Goal: Task Accomplishment & Management: Complete application form

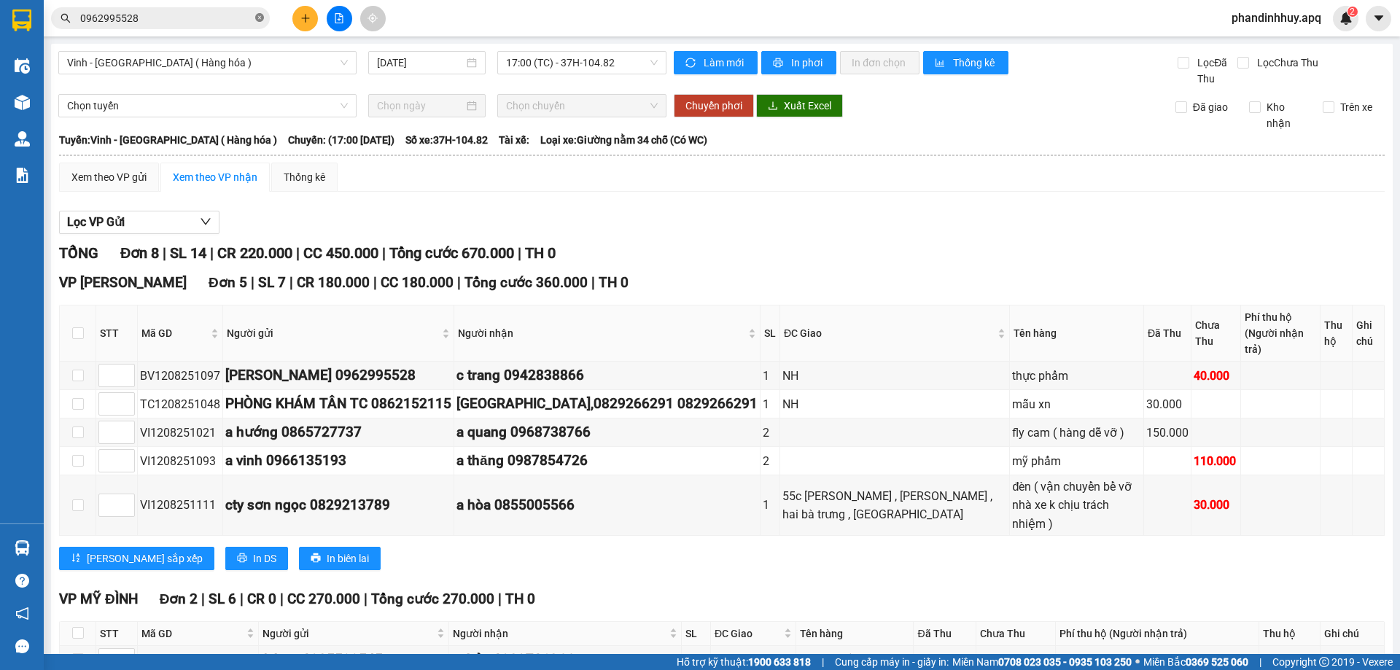
click at [257, 15] on icon "close-circle" at bounding box center [259, 17] width 9 height 9
click at [158, 22] on input "text" at bounding box center [166, 18] width 172 height 16
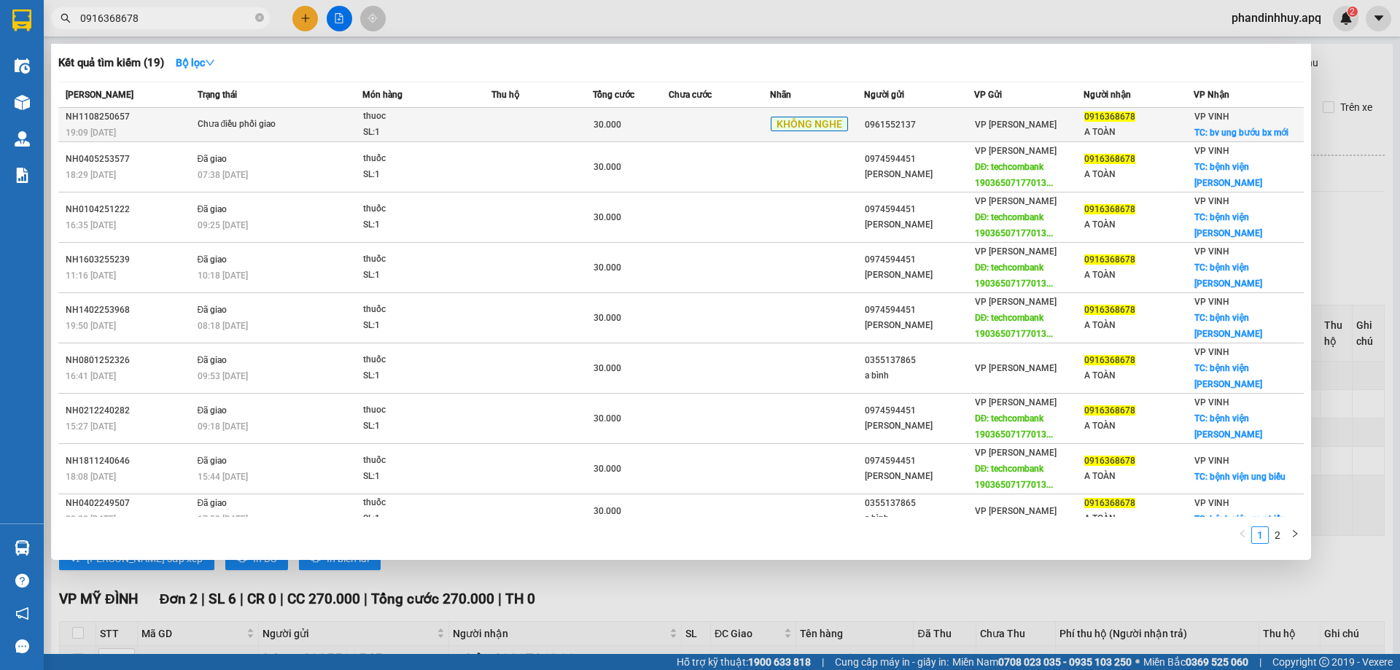
type input "0916368678"
click at [706, 128] on td at bounding box center [719, 125] width 101 height 34
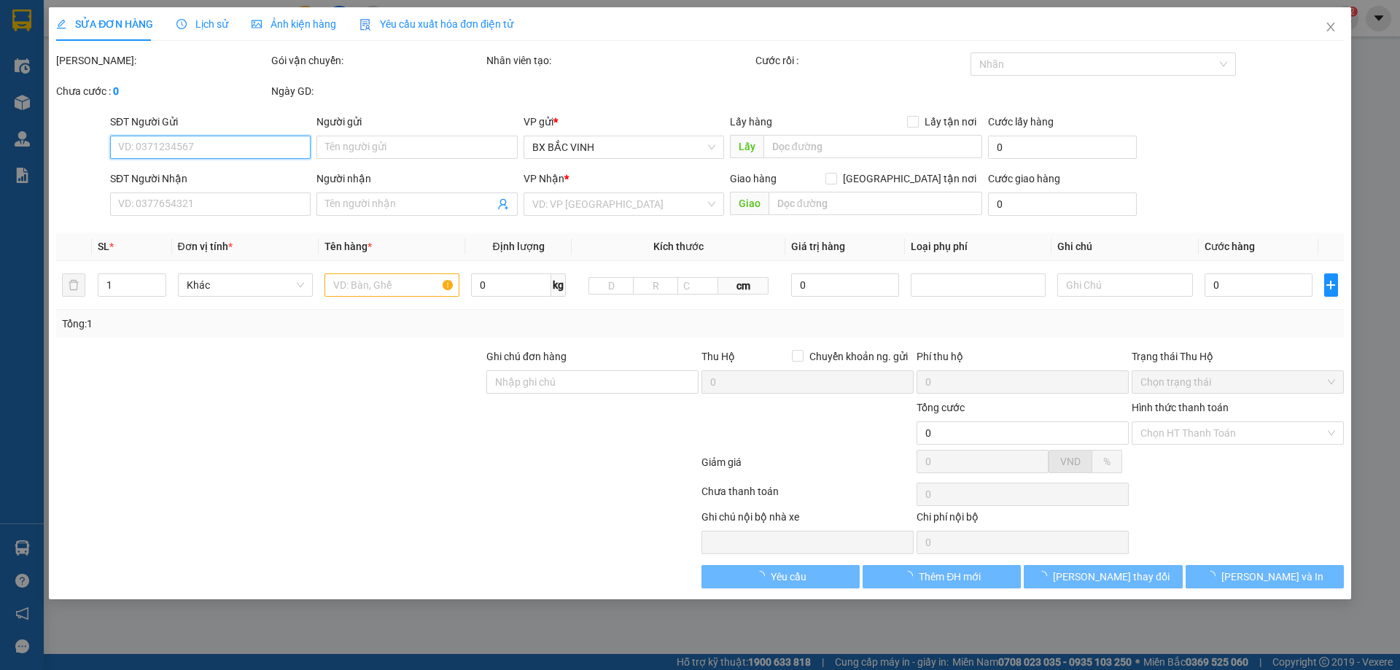
type input "0961552137"
type input "0916368678"
type input "A TOÀN"
checkbox input "true"
type input "bv ung bướu bx mới"
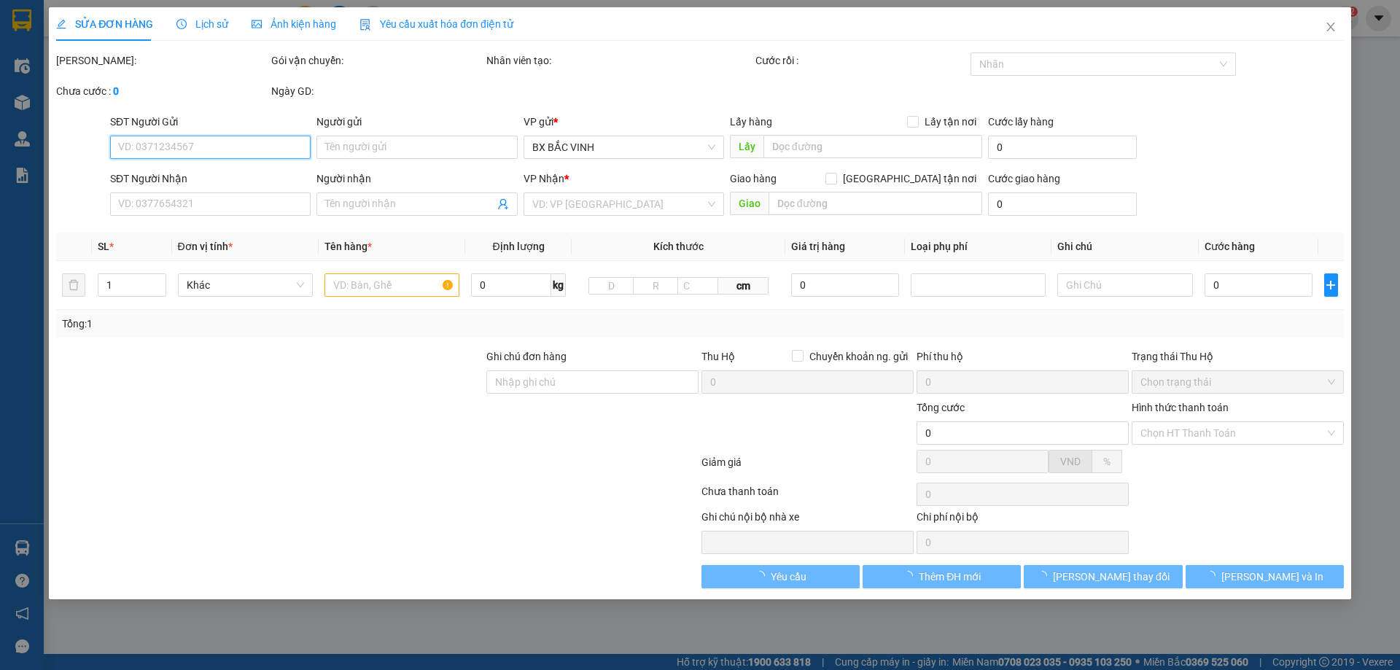
type input "30.000"
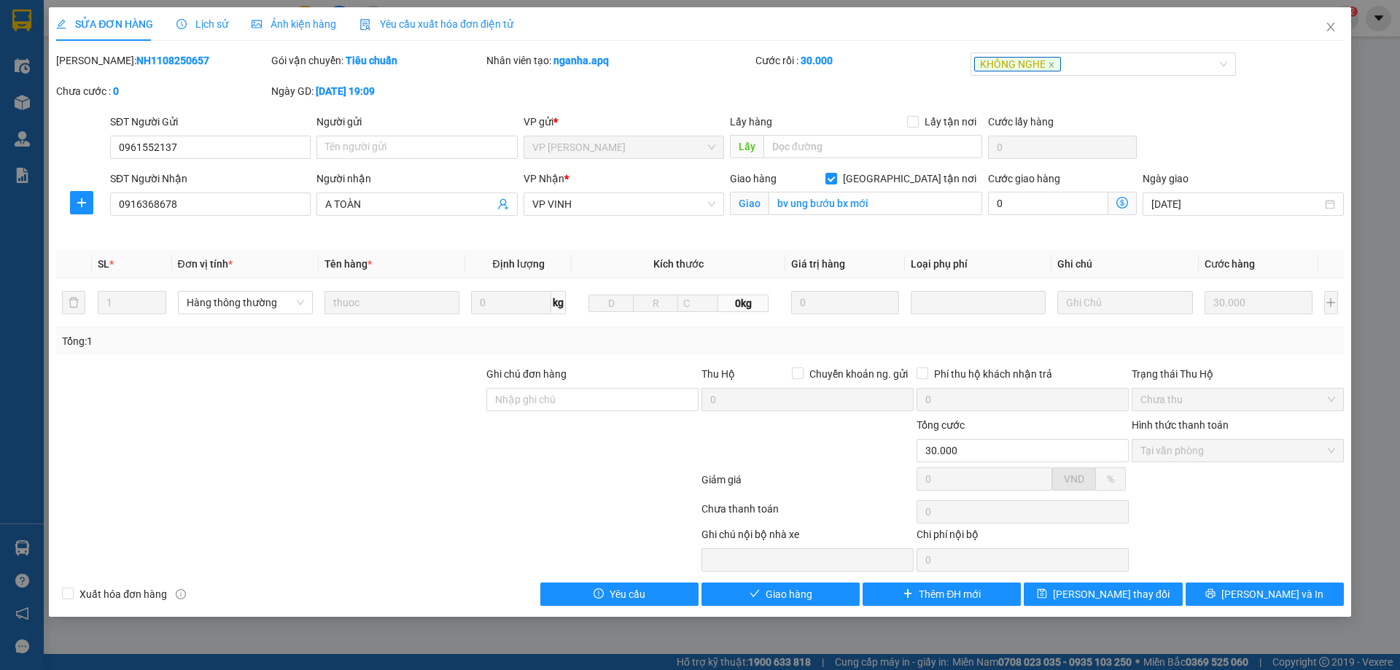
click at [211, 24] on span "Lịch sử" at bounding box center [202, 24] width 52 height 12
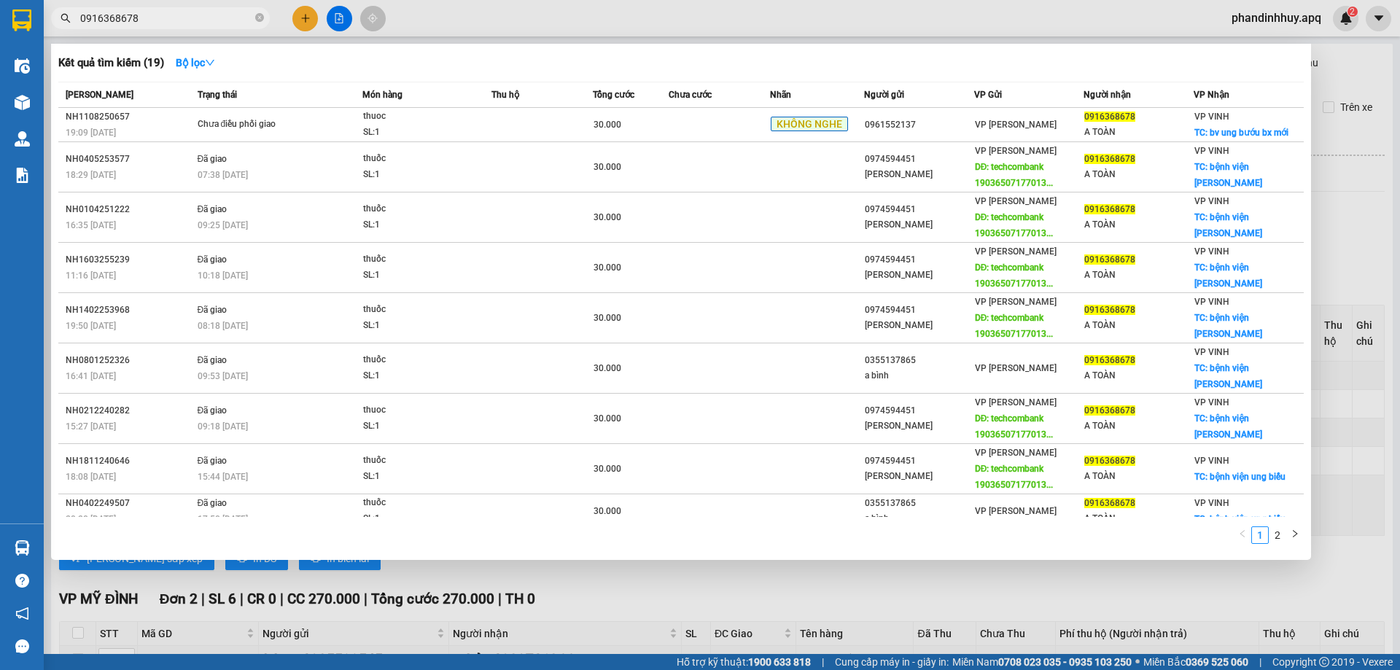
click at [201, 20] on input "0916368678" at bounding box center [166, 18] width 172 height 16
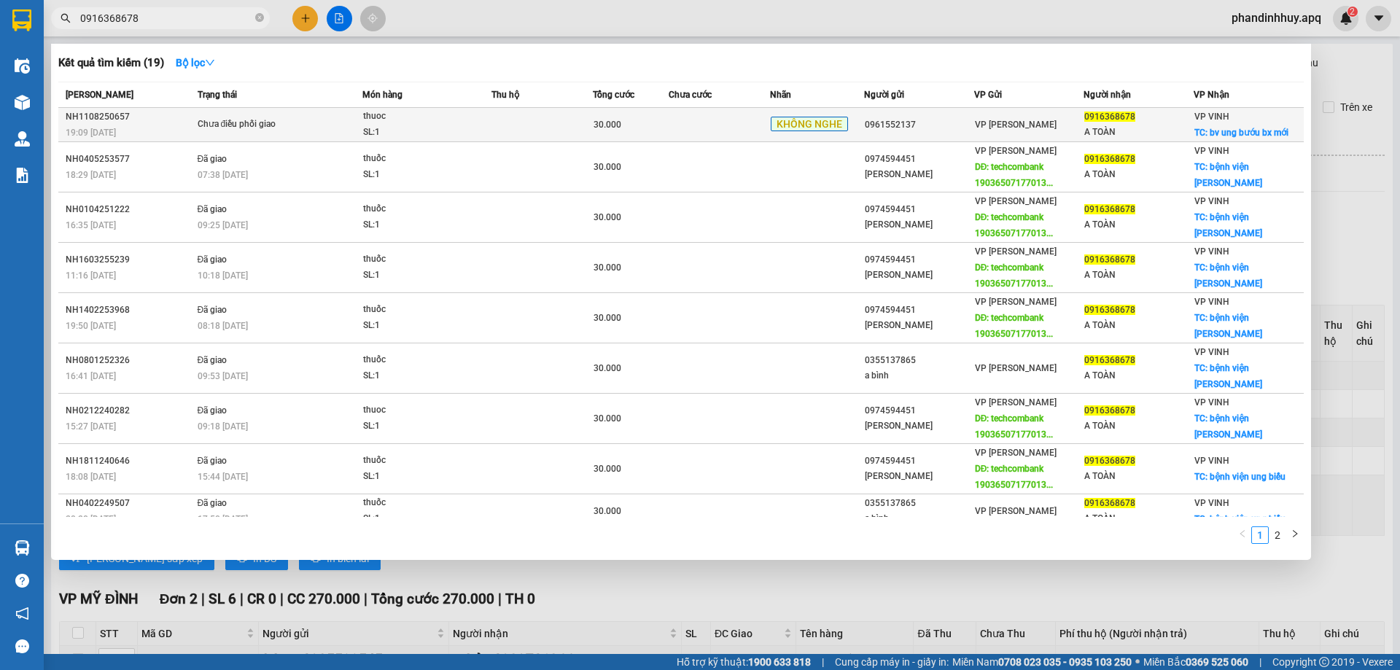
click at [684, 126] on td at bounding box center [719, 125] width 101 height 34
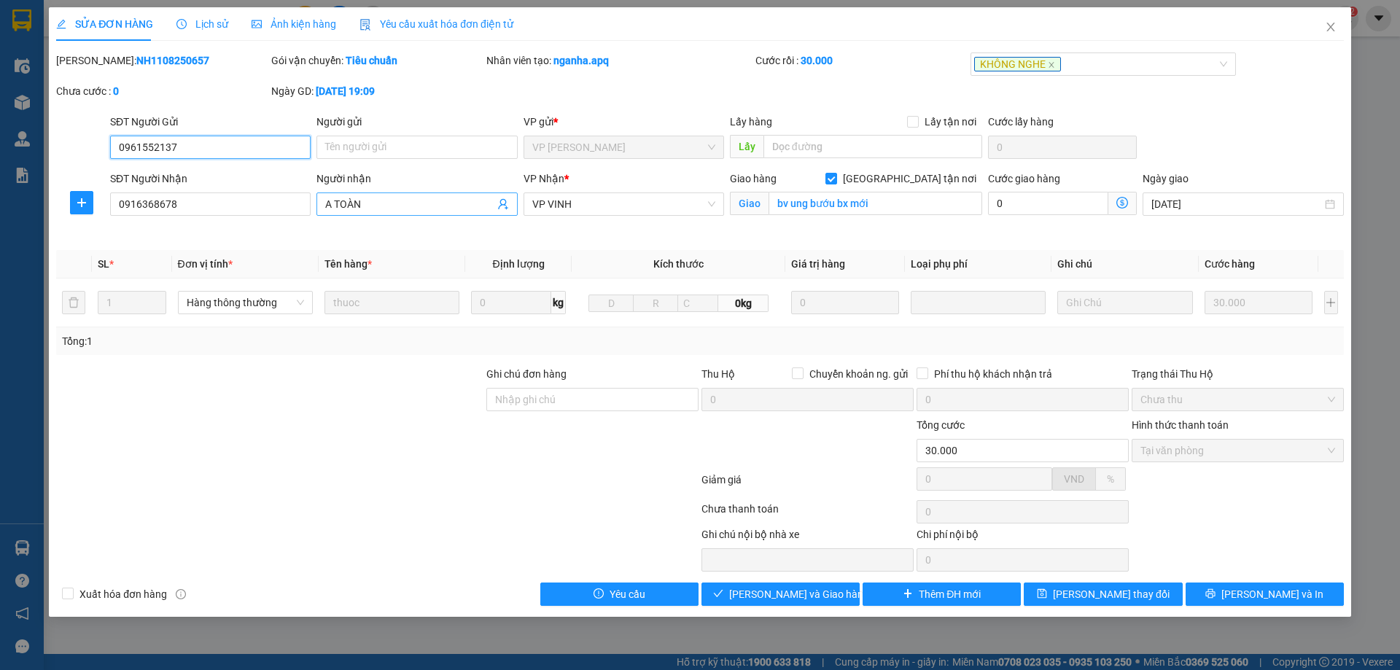
type input "0961552137"
type input "0916368678"
type input "A TOÀN"
checkbox input "true"
type input "bv ung bướu bx mới"
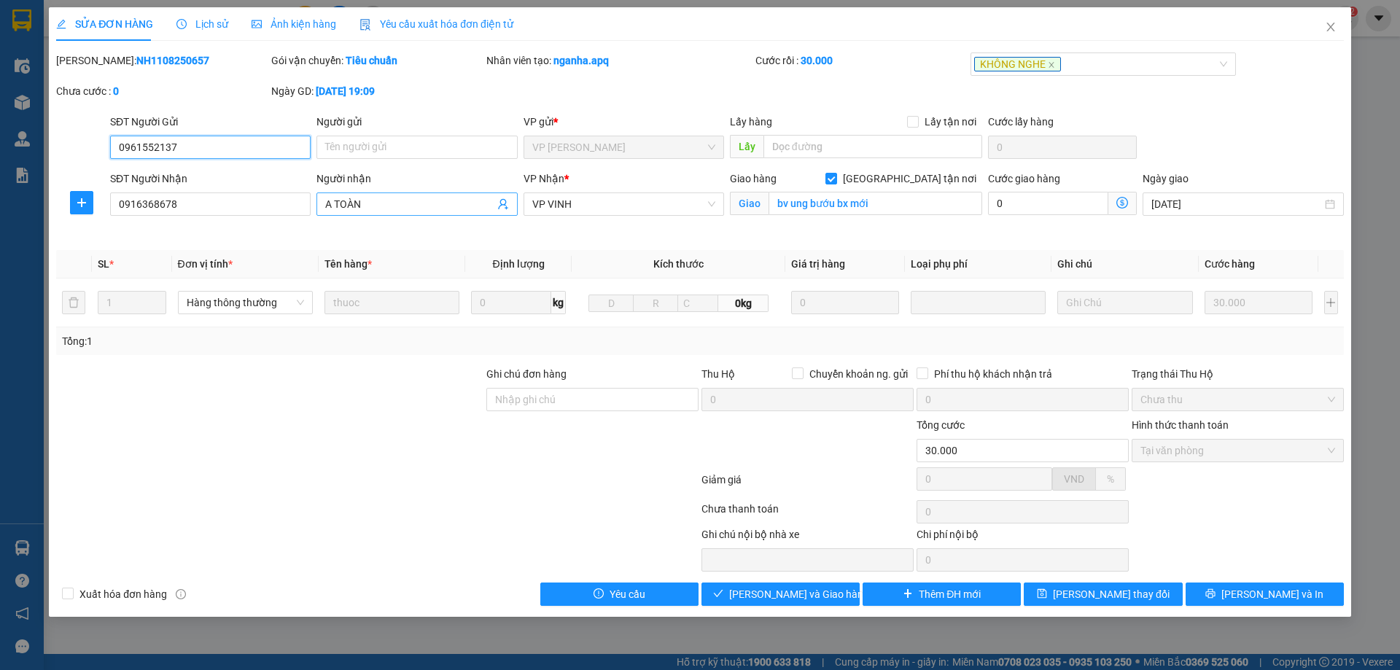
type input "30.000"
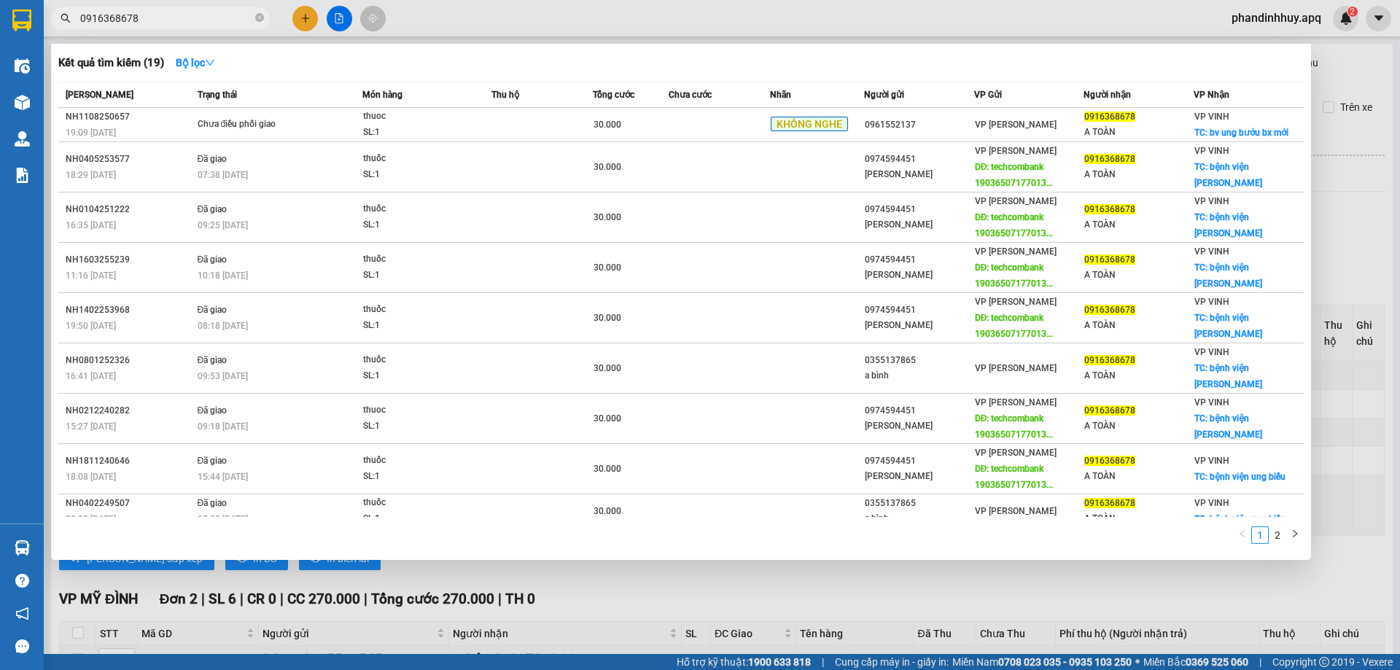
click at [199, 18] on input "0916368678" at bounding box center [166, 18] width 172 height 16
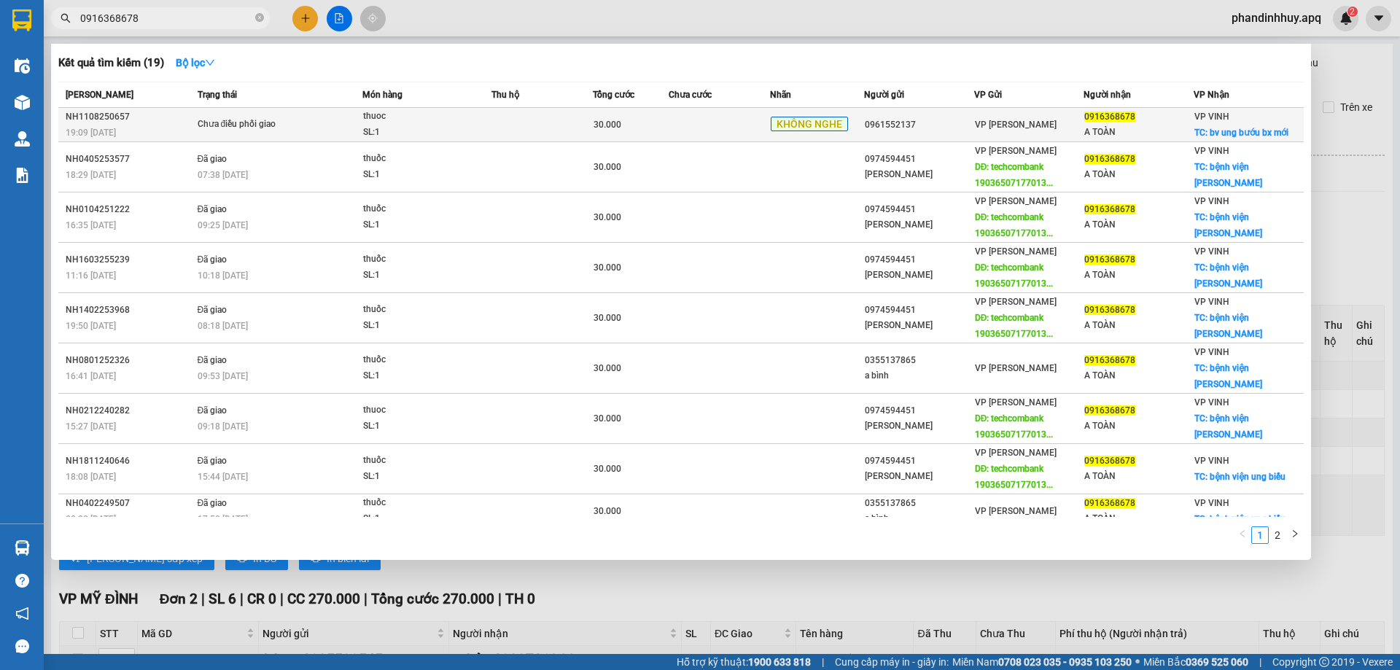
click at [491, 130] on td at bounding box center [541, 125] width 101 height 34
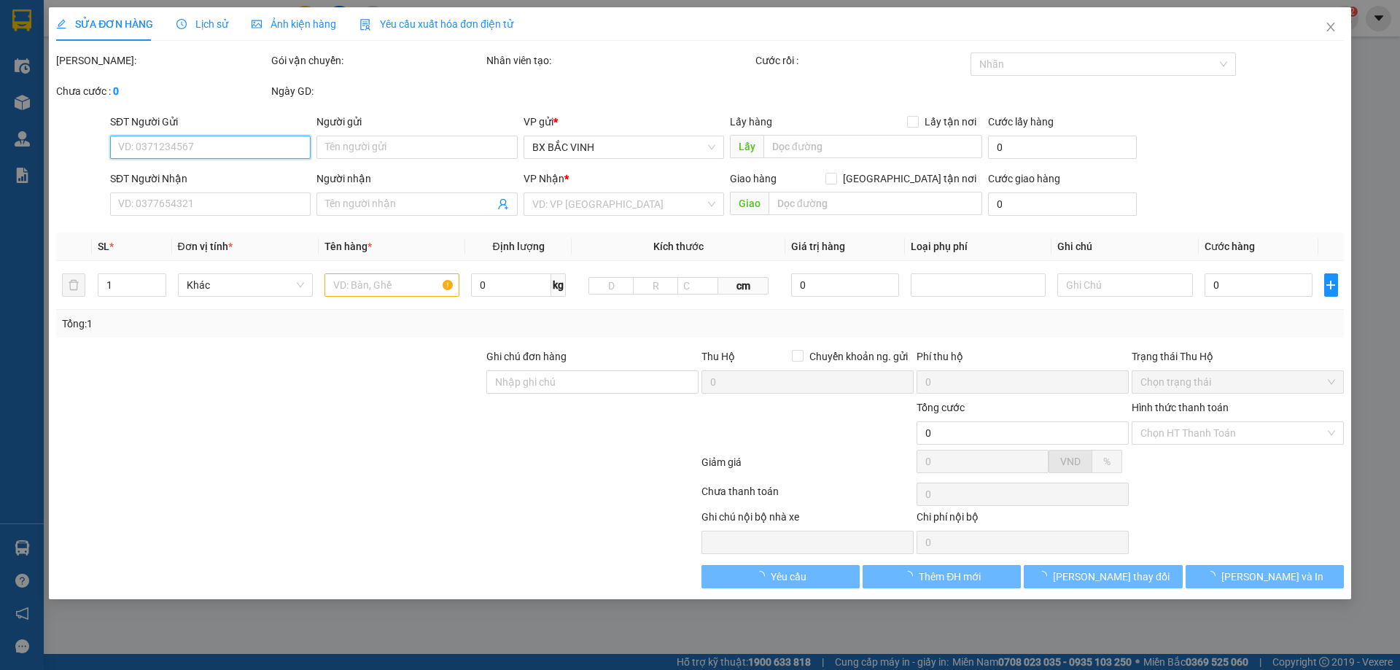
type input "0961552137"
type input "0916368678"
type input "A TOÀN"
checkbox input "true"
type input "bv ung bướu bx mới"
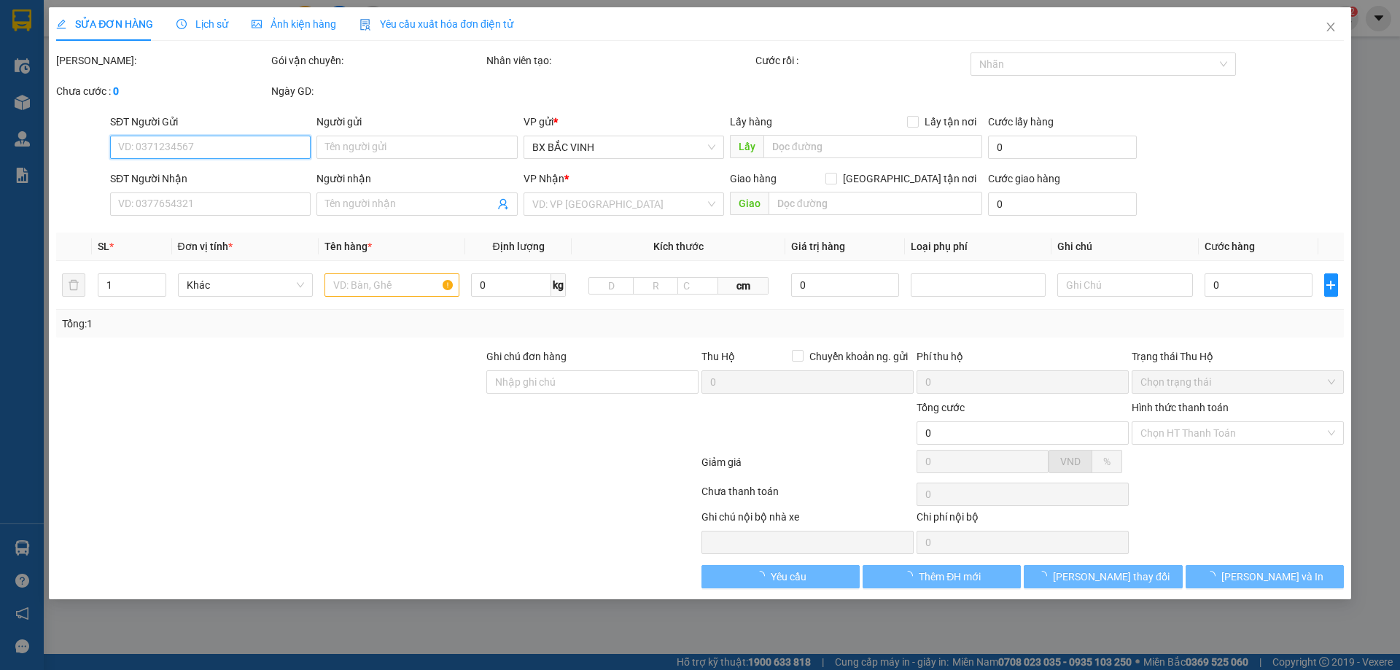
type input "30.000"
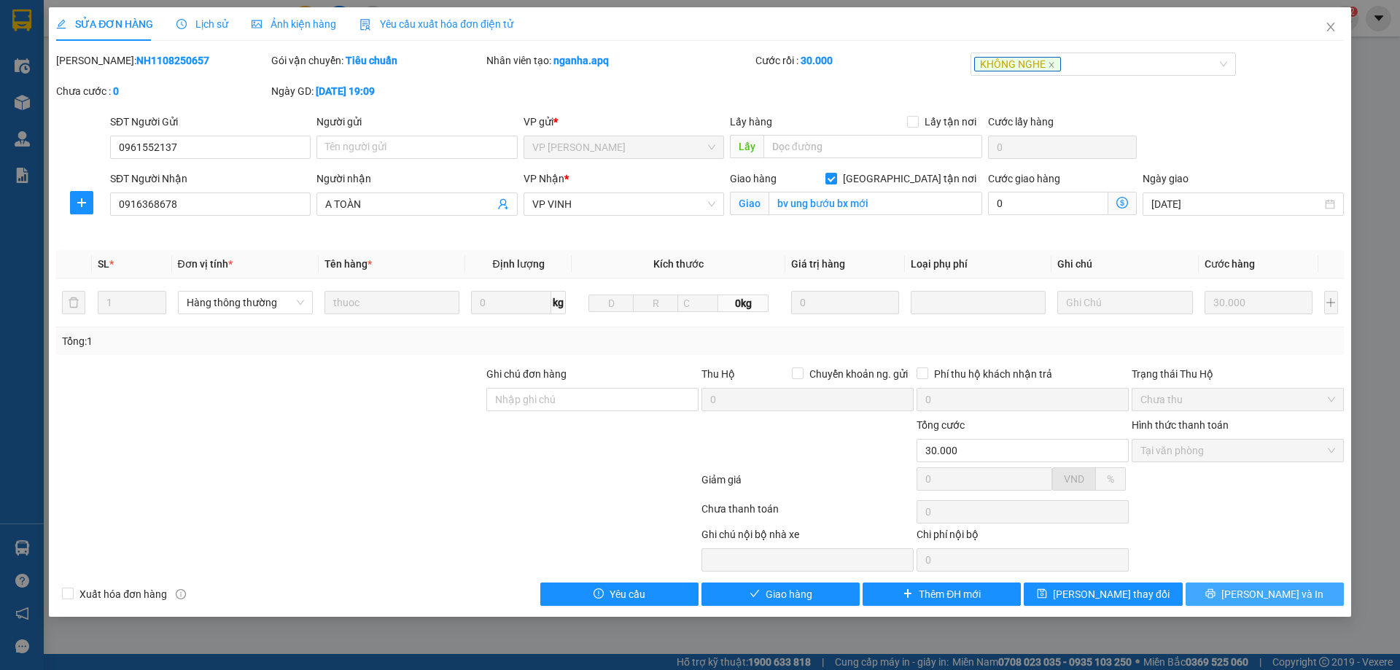
click at [1295, 589] on button "[PERSON_NAME] và In" at bounding box center [1264, 594] width 158 height 23
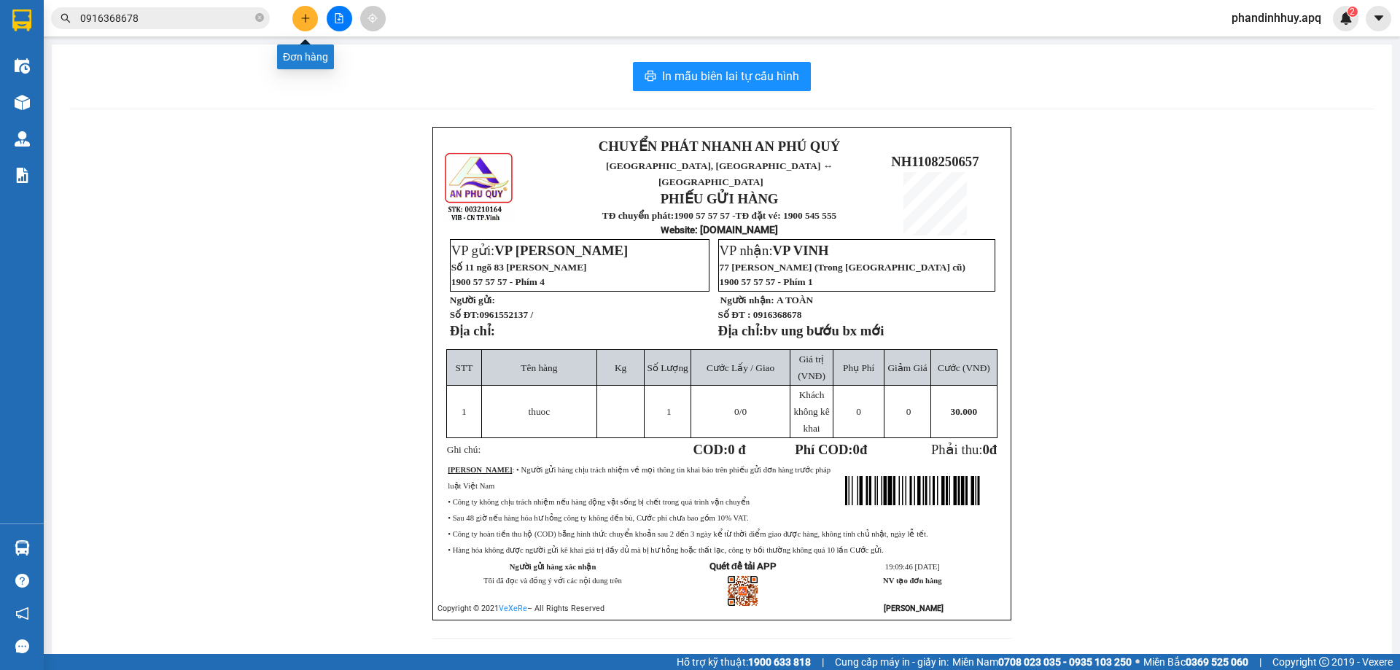
click at [304, 20] on icon "plus" at bounding box center [305, 18] width 10 height 10
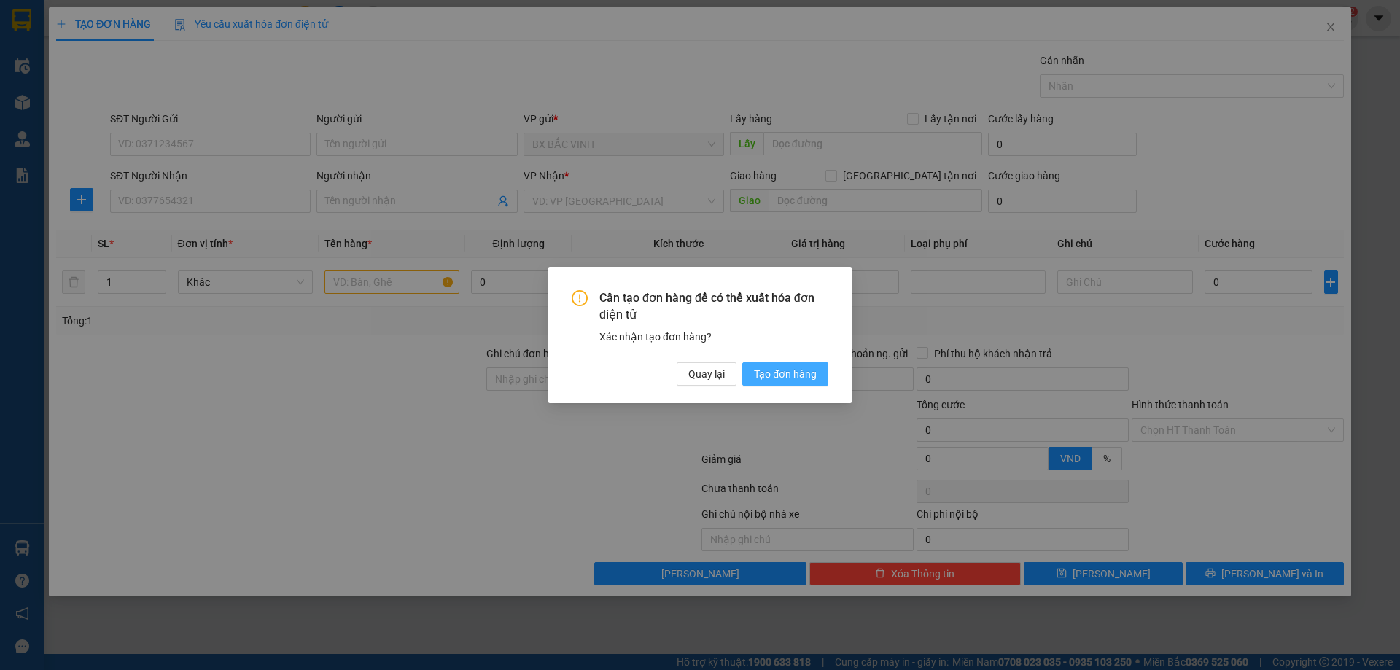
click at [771, 374] on span "Tạo đơn hàng" at bounding box center [785, 374] width 63 height 16
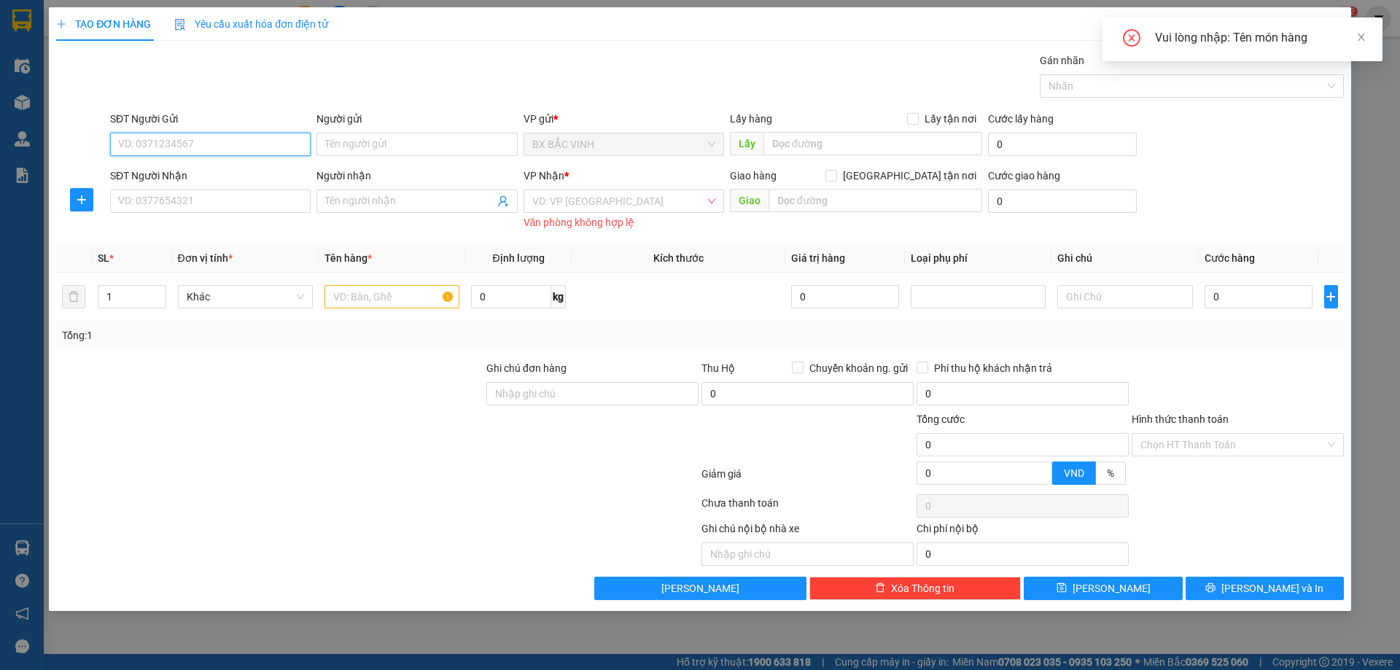
click at [254, 146] on input "SĐT Người Gửi" at bounding box center [210, 144] width 200 height 23
type input "0971947965"
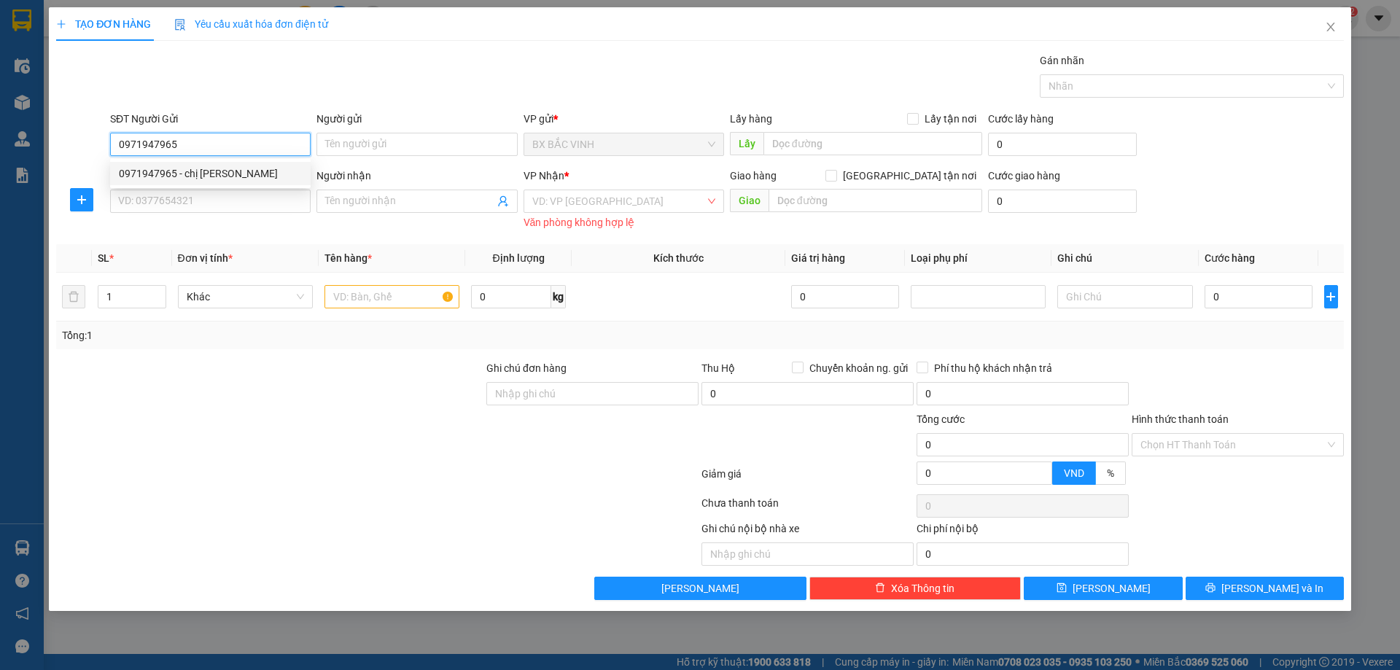
click at [248, 168] on div "0971947965 - chị [PERSON_NAME]" at bounding box center [210, 174] width 183 height 16
type input "chị [PERSON_NAME]"
checkbox input "true"
type input "hàng nhận ngoài BXM"
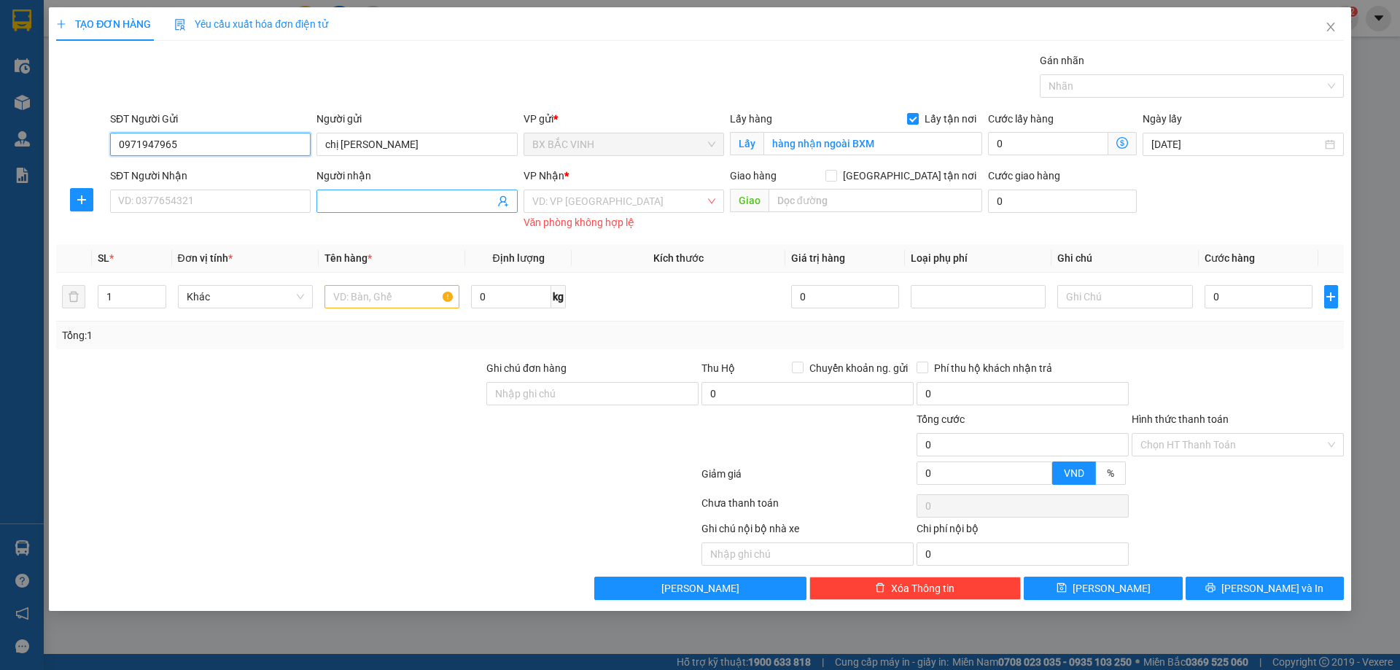
type input "0971947965"
click at [506, 197] on icon "user-add" at bounding box center [503, 201] width 12 height 12
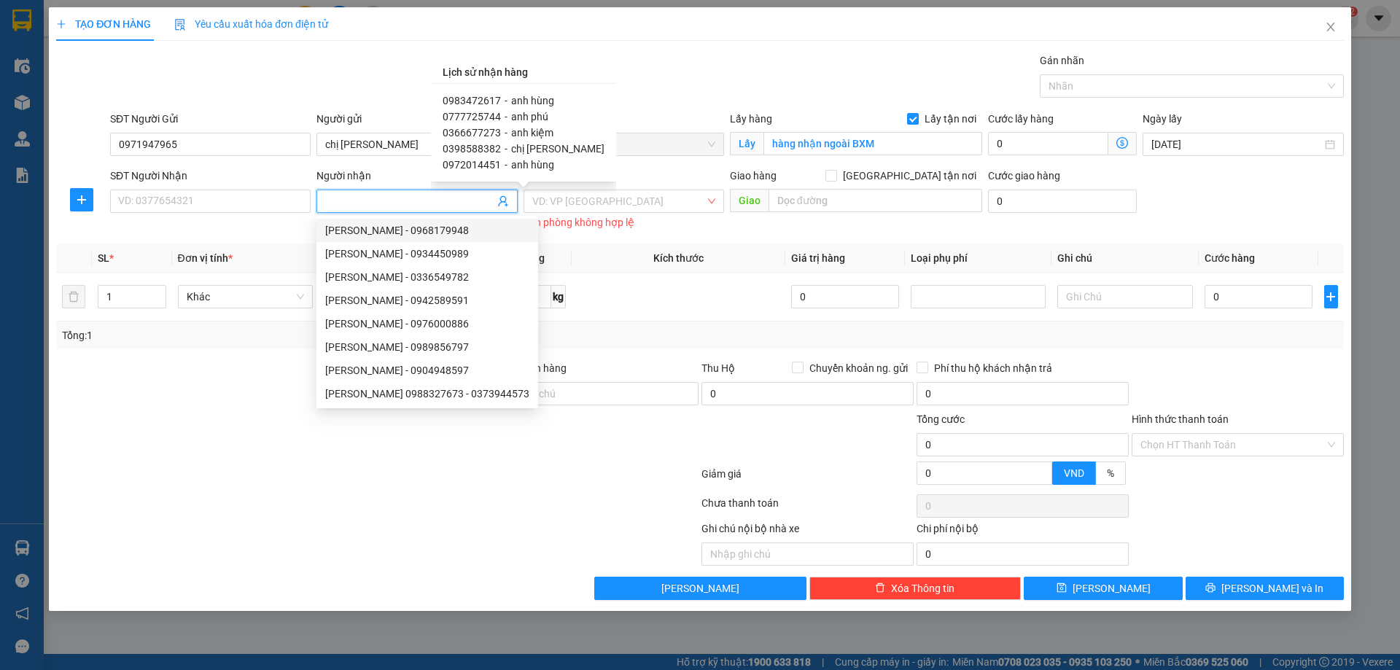
click at [518, 101] on span "anh hùng" at bounding box center [532, 101] width 43 height 12
type input "0983472617"
type input "anh hùng"
type input "vp"
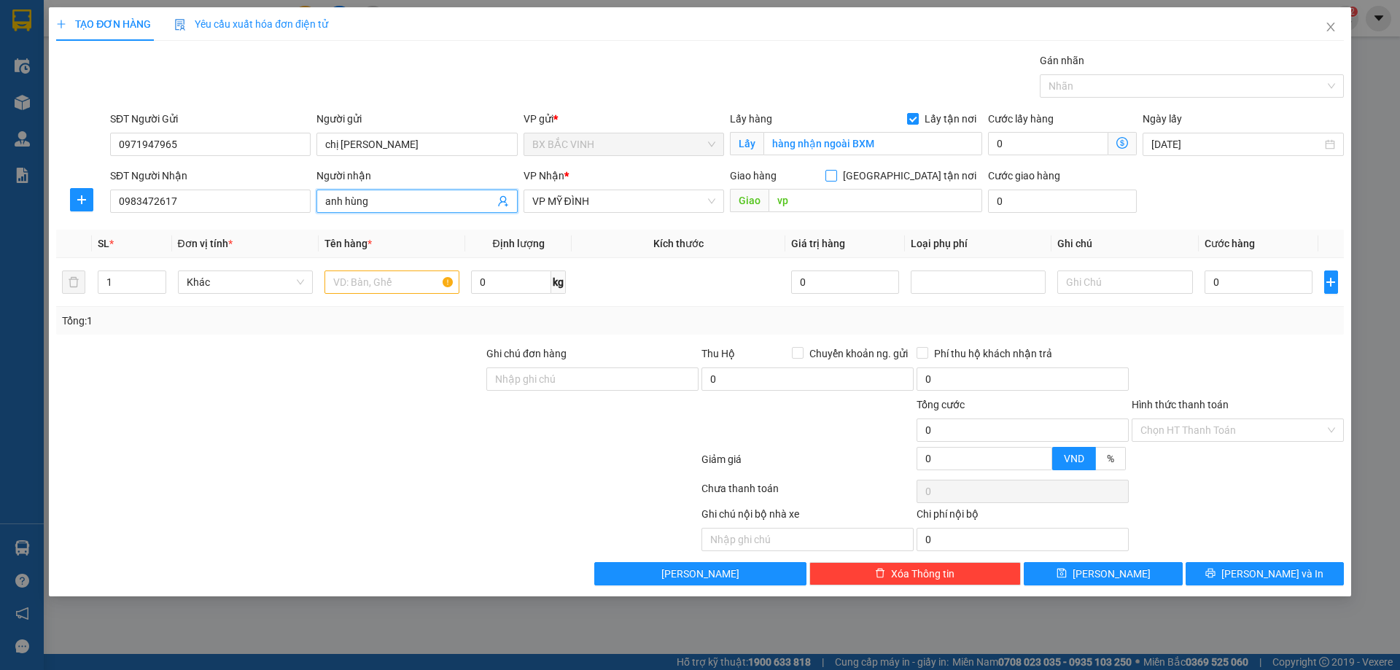
click at [836, 179] on input "[GEOGRAPHIC_DATA] tận nơi" at bounding box center [830, 175] width 10 height 10
checkbox input "true"
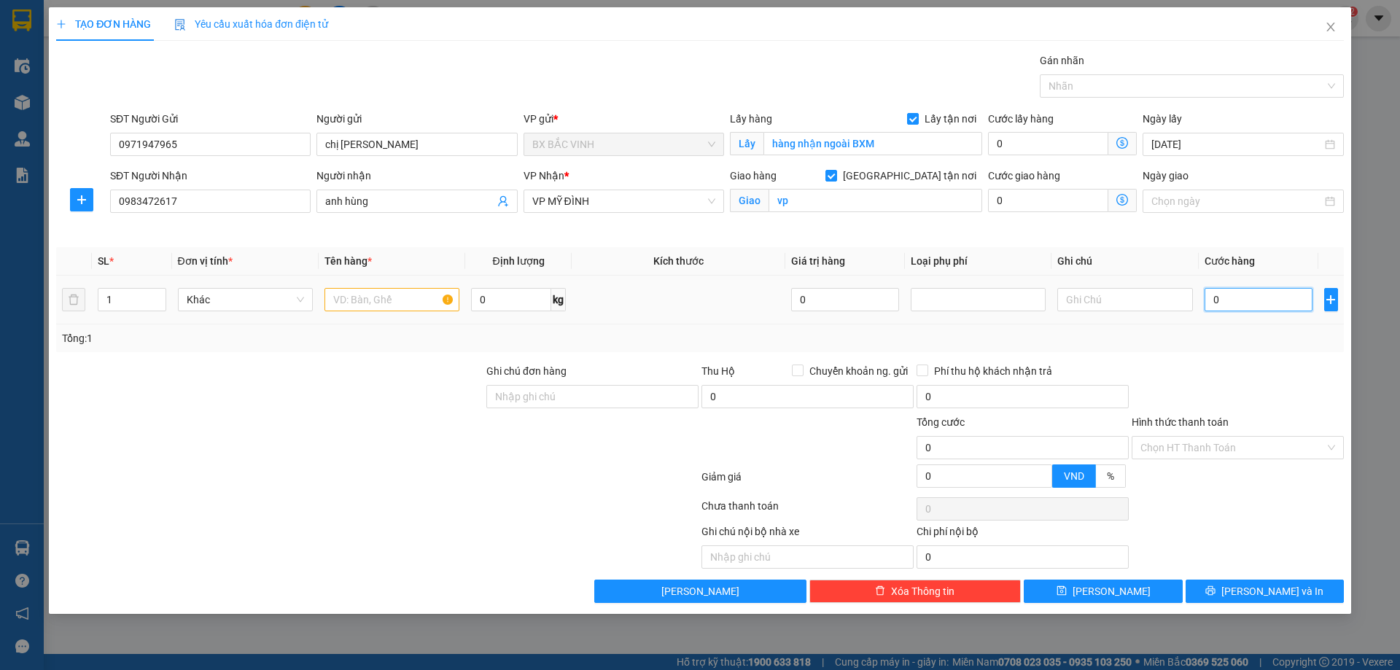
drag, startPoint x: 1258, startPoint y: 298, endPoint x: 1250, endPoint y: 271, distance: 27.9
click at [1258, 300] on input "0" at bounding box center [1258, 299] width 109 height 23
type input "4"
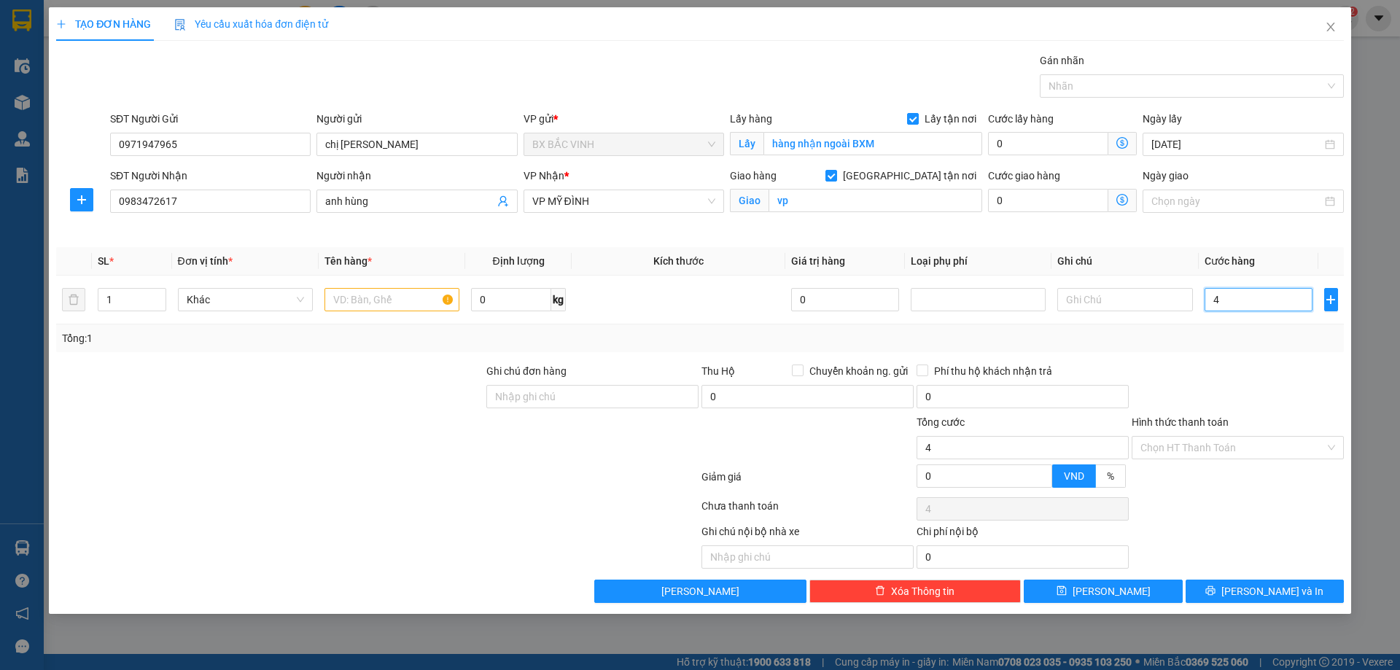
type input "40"
type input "400"
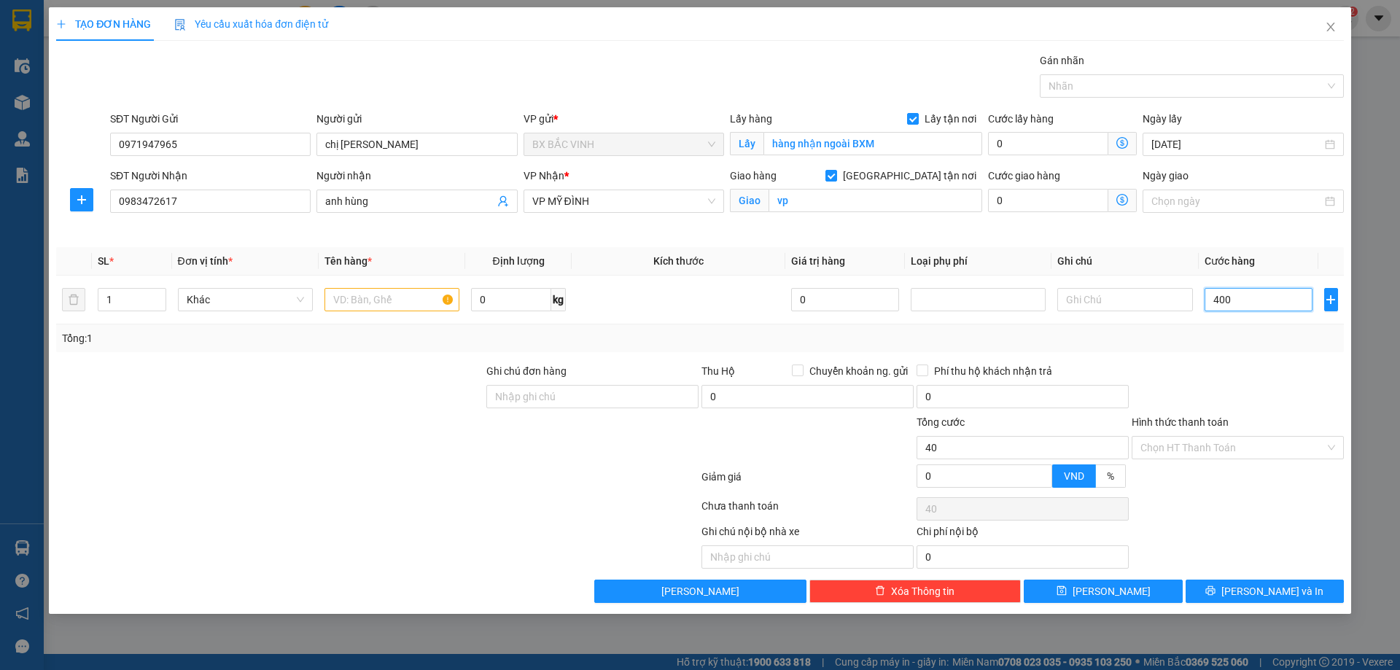
type input "400"
type input "4.000"
type input "40.000"
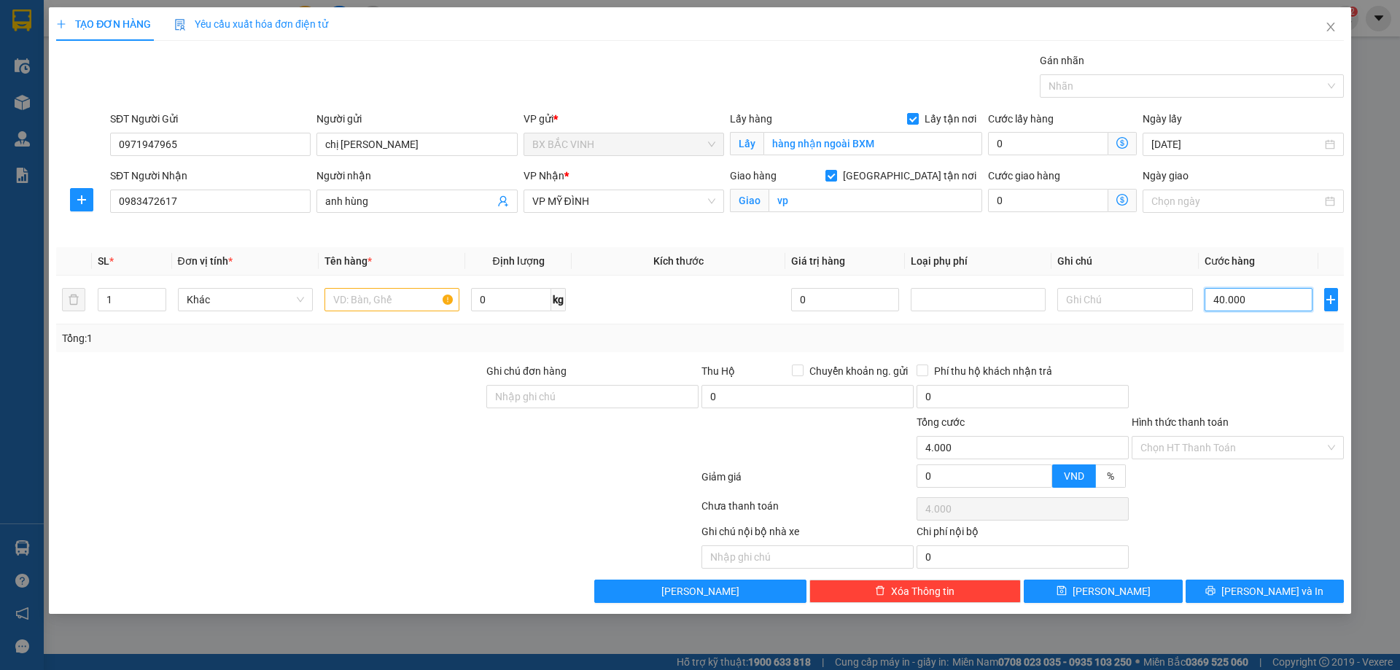
type input "40.000"
click at [415, 298] on input "text" at bounding box center [391, 299] width 135 height 23
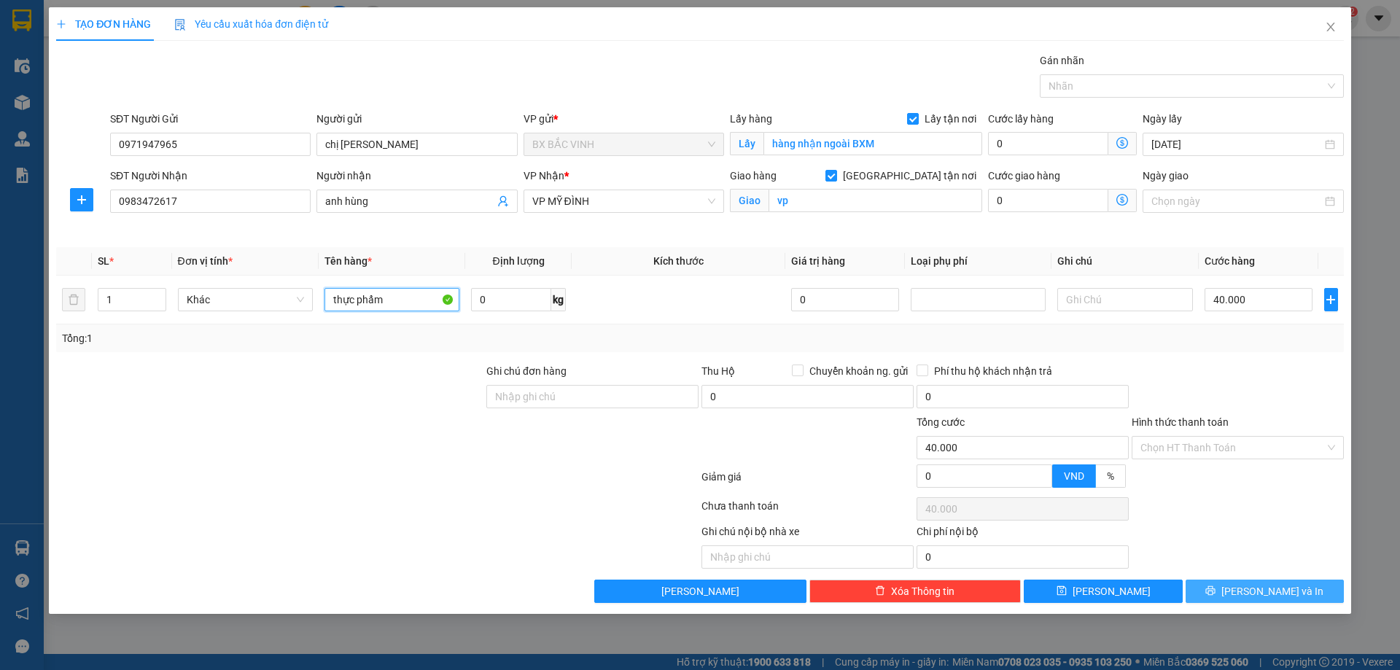
type input "thực phẩm"
click at [1215, 591] on icon "printer" at bounding box center [1210, 590] width 10 height 10
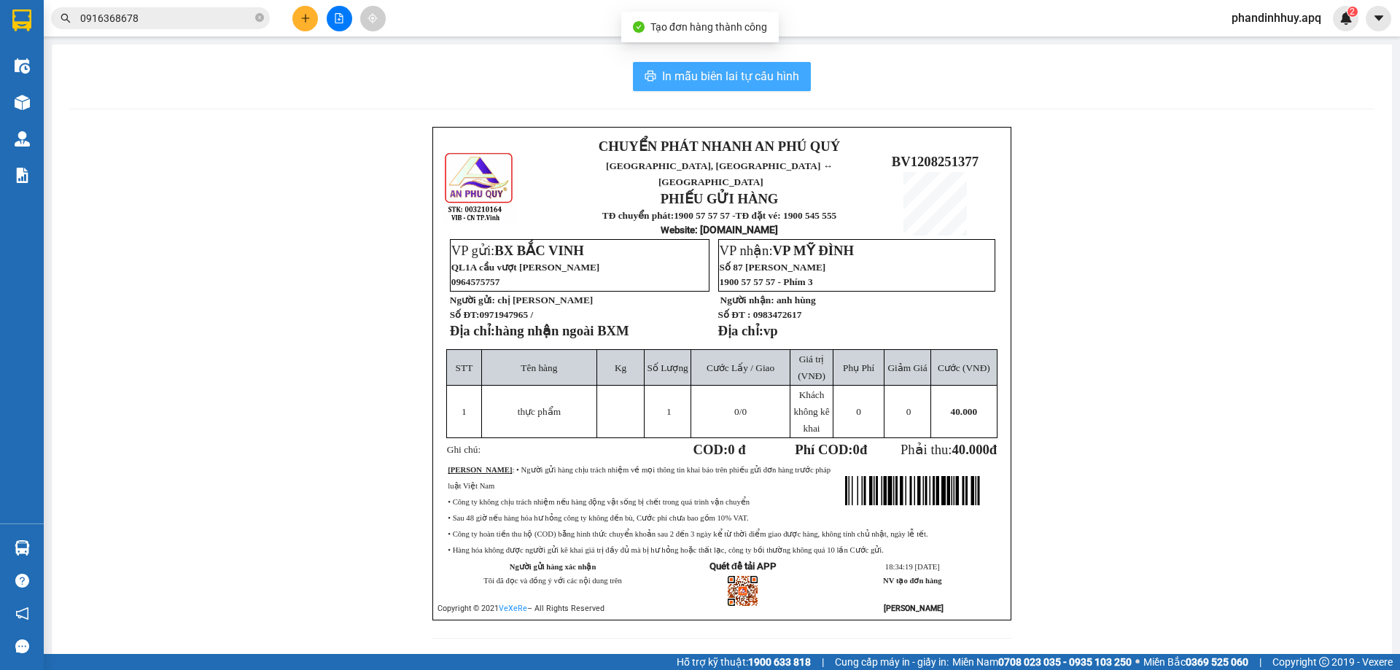
click at [752, 74] on span "In mẫu biên lai tự cấu hình" at bounding box center [730, 76] width 137 height 18
